Goal: Complete application form: Complete application form

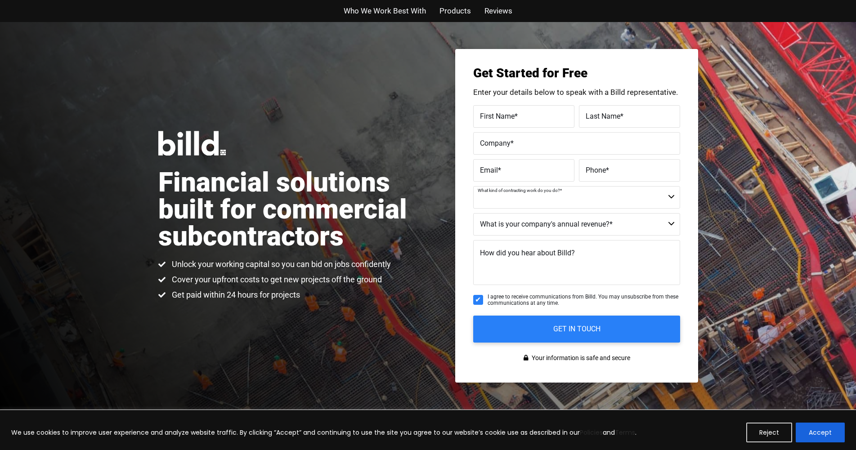
click at [438, 197] on select "Commercial Commercial and Residential Residential Not a Contractor" at bounding box center [576, 197] width 207 height 23
select select "Commercial and Residential"
click at [438, 186] on select "Commercial Commercial and Residential Residential Not a Contractor" at bounding box center [576, 197] width 207 height 23
click at [438, 117] on label "First Name *" at bounding box center [524, 116] width 88 height 13
click at [438, 117] on input "First Name *" at bounding box center [523, 116] width 101 height 23
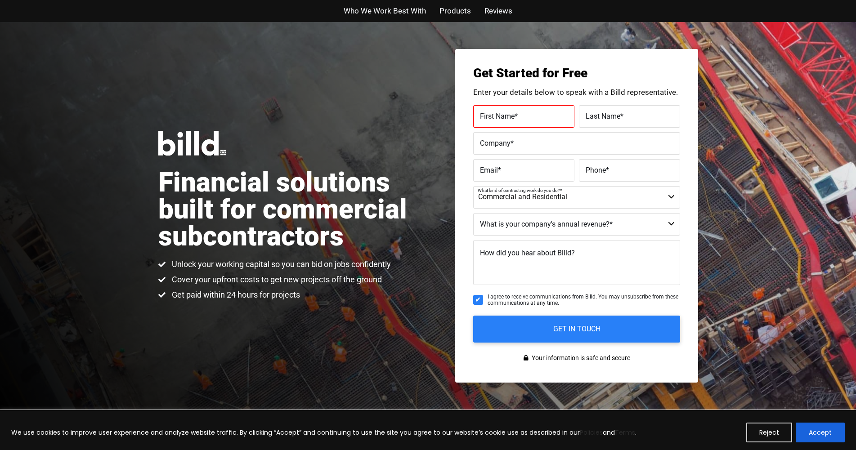
click at [438, 11] on span "Reviews" at bounding box center [499, 11] width 28 height 13
click at [438, 108] on div "First Name *" at bounding box center [525, 116] width 104 height 23
type input "[PERSON_NAME]"
type input "ELectric Service LLP"
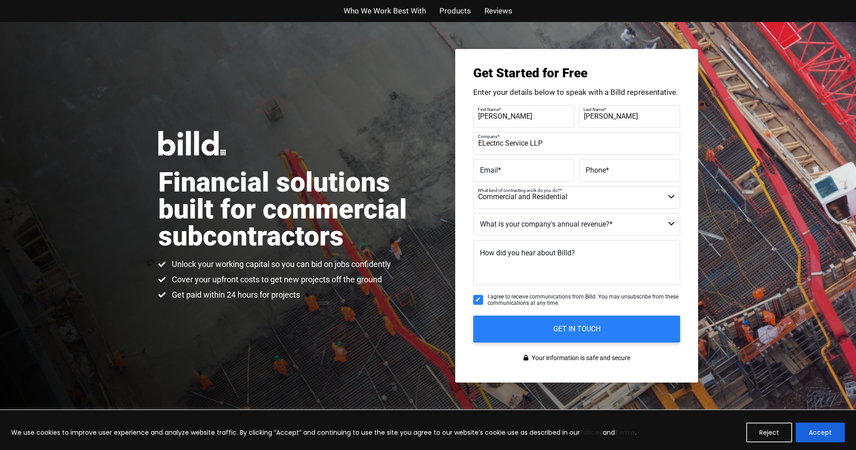
drag, startPoint x: 514, startPoint y: 165, endPoint x: 517, endPoint y: 159, distance: 6.4
click at [438, 162] on div "Email *" at bounding box center [525, 170] width 104 height 23
click at [438, 175] on label "Email *" at bounding box center [524, 170] width 88 height 13
click at [438, 175] on input "Email *" at bounding box center [523, 170] width 101 height 23
type input "[EMAIL_ADDRESS][DOMAIN_NAME]"
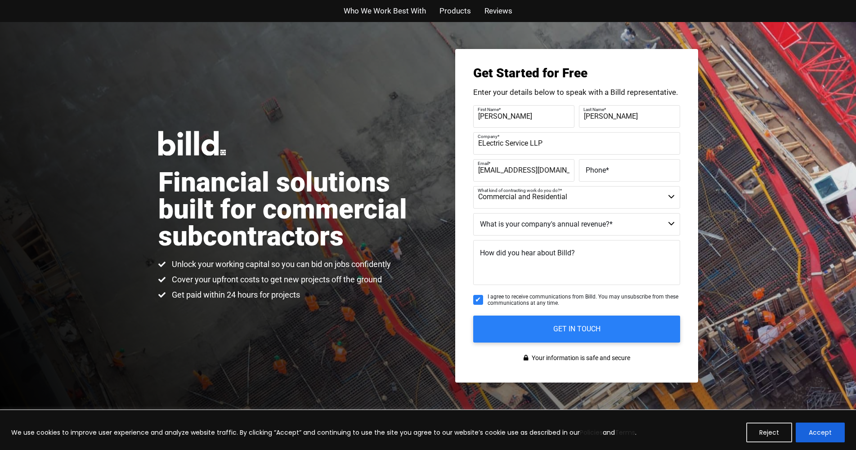
click at [438, 175] on label "Phone *" at bounding box center [630, 170] width 88 height 13
click at [438, 175] on input "Phone *" at bounding box center [629, 170] width 101 height 23
type input "[PHONE_NUMBER]"
click at [438, 222] on select "$40M + $25M - $40M $8M - $25M $4M - $8M $2M - $4M $1M - $2M Less than $1M" at bounding box center [576, 224] width 207 height 23
select select "Less than $1M"
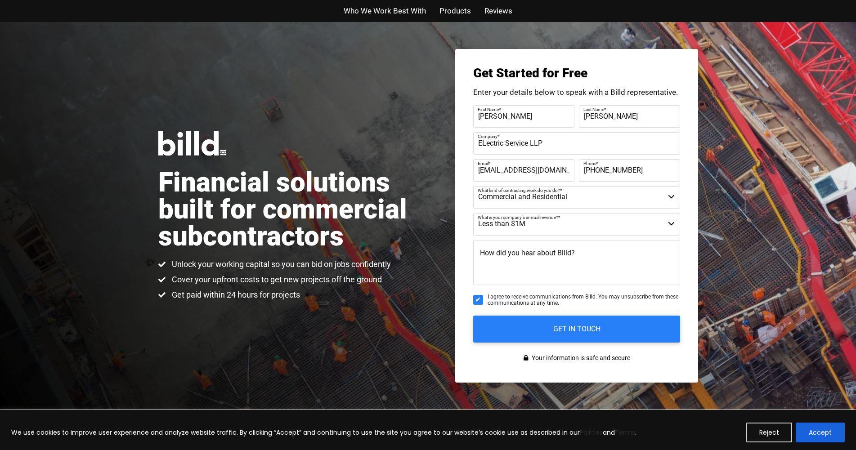
click at [438, 213] on select "$40M + $25M - $40M $8M - $25M $4M - $8M $2M - $4M $1M - $2M Less than $1M" at bounding box center [576, 224] width 207 height 23
click at [438, 263] on textarea "How did you hear about Billd?" at bounding box center [576, 262] width 207 height 45
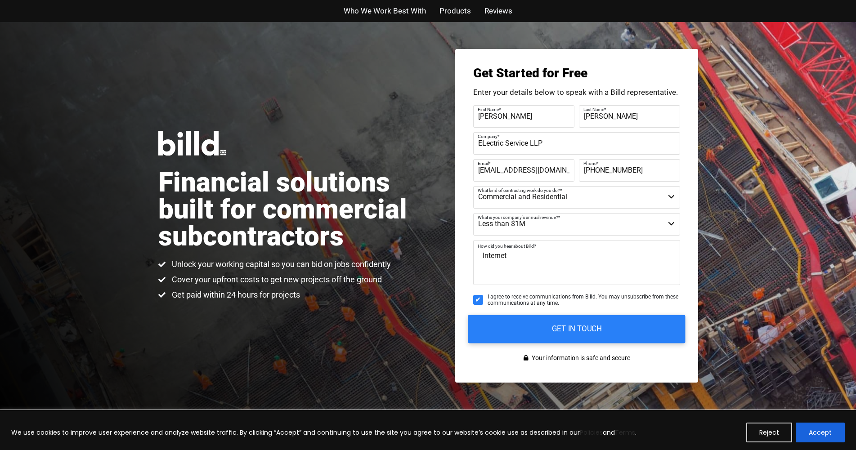
type textarea "Internet"
click at [438, 332] on input "GET IN TOUCH" at bounding box center [576, 329] width 217 height 28
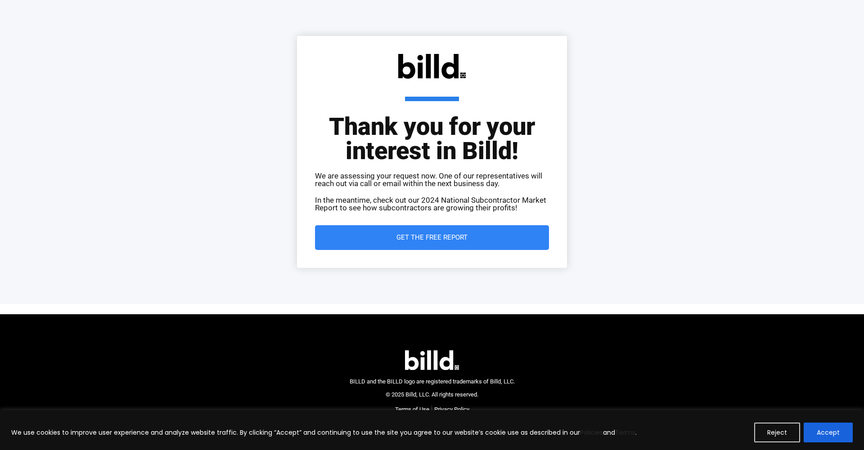
click at [447, 236] on span "Get the Free Report" at bounding box center [431, 237] width 71 height 7
